Goal: Find specific page/section: Find specific page/section

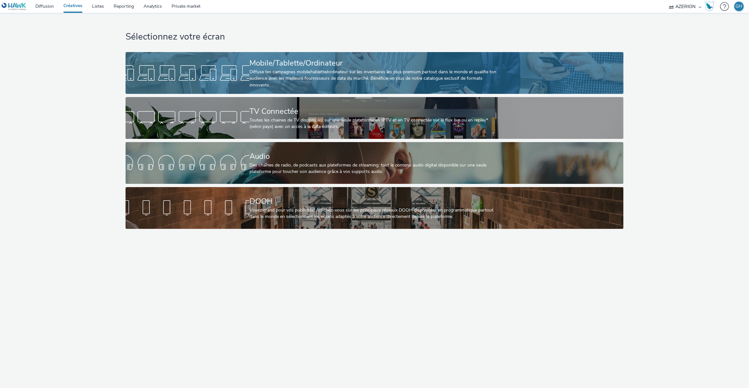
click at [171, 91] on link "Mobile/Tablette/Ordinateur Diffuse tes campagnes mobile/tablette/ordinateur sur…" at bounding box center [375, 73] width 498 height 42
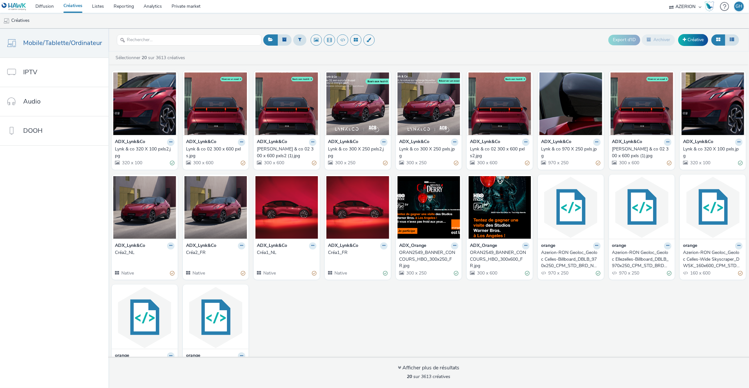
drag, startPoint x: 280, startPoint y: 291, endPoint x: 275, endPoint y: 300, distance: 9.5
click at [275, 300] on div "ADX_Lynk&Co [PERSON_NAME] & co 320 X 100 pxls2.jpg 320 x 100 ADX_Lynk&Co [PERSO…" at bounding box center [428, 230] width 640 height 325
click at [271, 253] on div "Créa1_NL" at bounding box center [285, 253] width 57 height 6
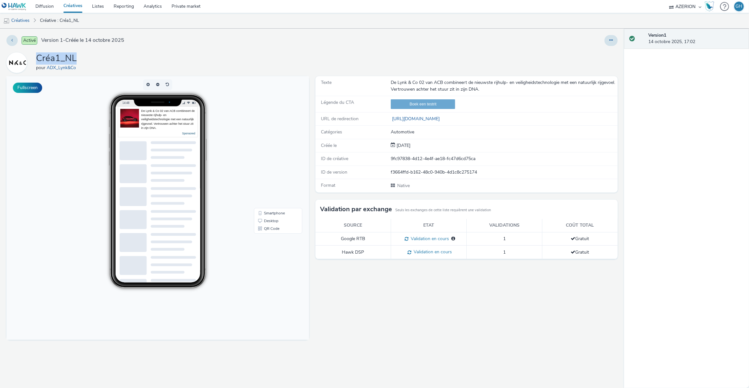
drag, startPoint x: 96, startPoint y: 59, endPoint x: 36, endPoint y: 50, distance: 60.5
click at [36, 50] on div "Activé Version 1 - Créée le 14 octobre 2025 Créa1_NL pour ADX_Lynk&Co Fullscree…" at bounding box center [312, 209] width 624 height 360
copy h1 "Créa1_NL"
click at [110, 57] on div "Créa1_NL pour ADX_Lynk&Co" at bounding box center [311, 62] width 611 height 21
click at [24, 22] on link "Créatives" at bounding box center [16, 20] width 33 height 15
